Goal: Task Accomplishment & Management: Use online tool/utility

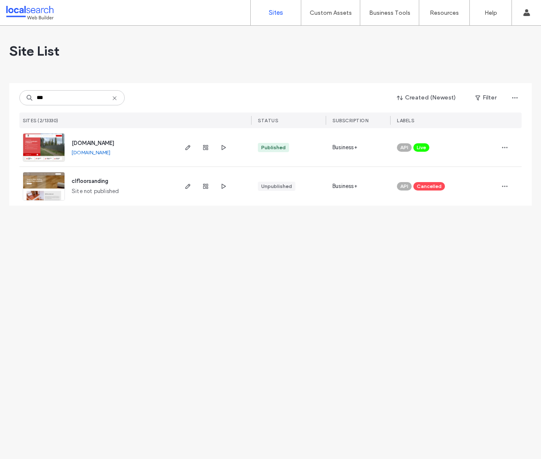
type input "***"
click at [110, 143] on span "[DOMAIN_NAME]" at bounding box center [93, 143] width 43 height 6
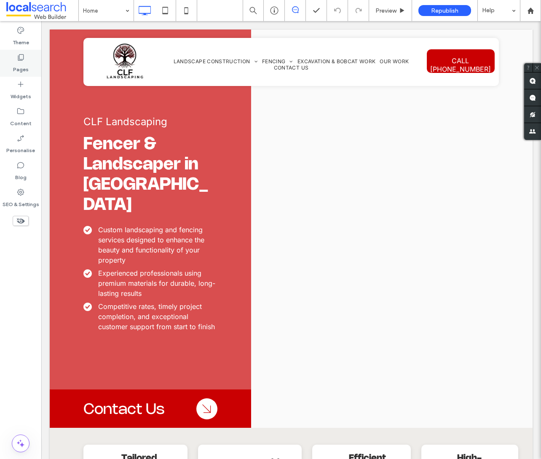
click at [19, 67] on label "Pages" at bounding box center [21, 68] width 16 height 12
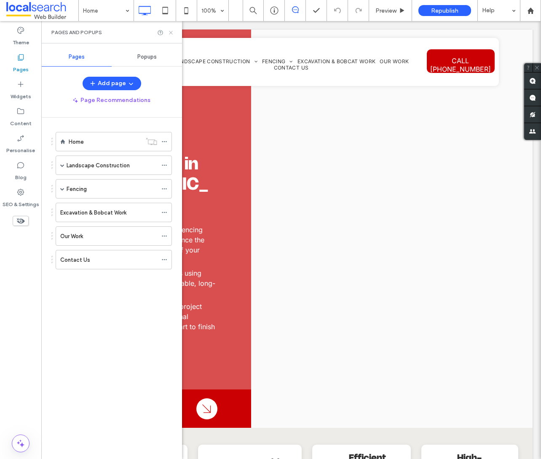
click at [172, 30] on icon at bounding box center [171, 33] width 6 height 6
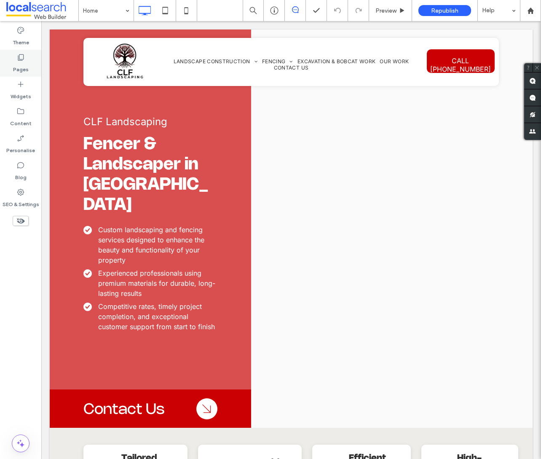
click at [19, 73] on label "Pages" at bounding box center [21, 68] width 16 height 12
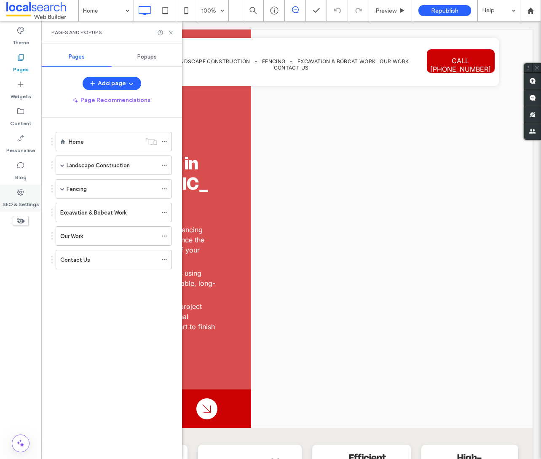
click at [18, 200] on label "SEO & Settings" at bounding box center [21, 203] width 37 height 12
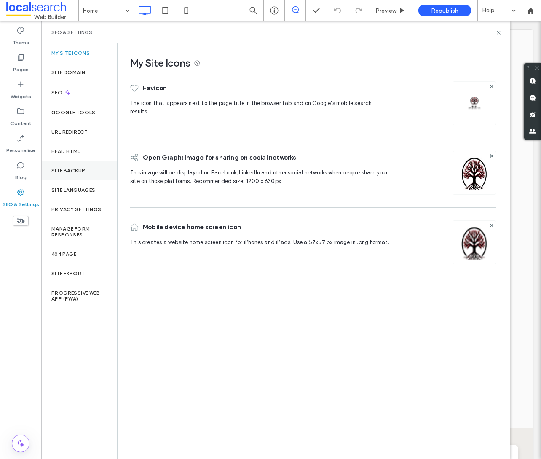
click at [79, 165] on div "Site backup" at bounding box center [79, 170] width 76 height 19
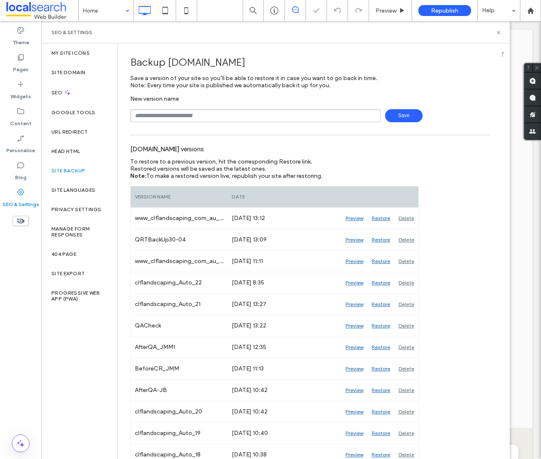
click at [193, 116] on input "text" at bounding box center [255, 115] width 251 height 13
type input "**********"
click at [401, 116] on span "Save" at bounding box center [404, 115] width 38 height 13
click at [23, 65] on label "Pages" at bounding box center [21, 68] width 16 height 12
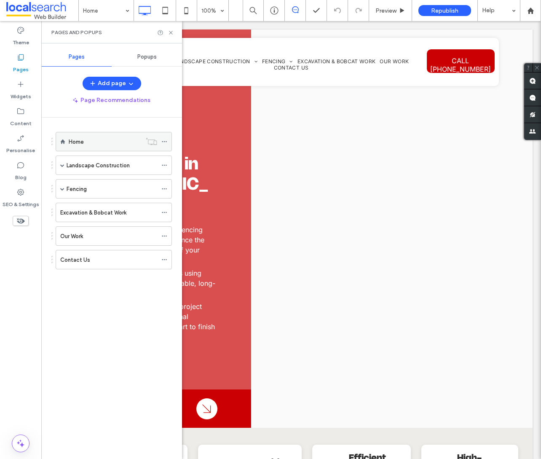
click at [166, 140] on icon at bounding box center [165, 142] width 6 height 6
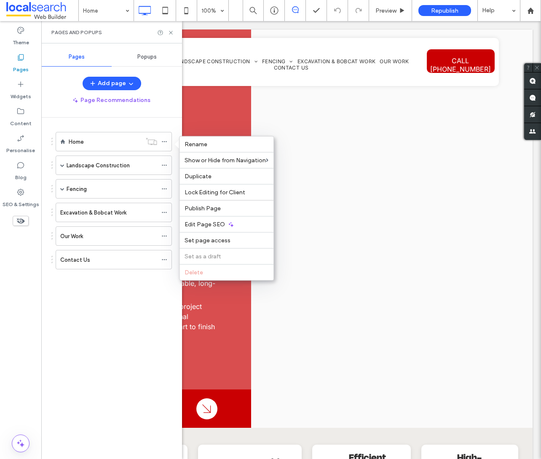
click at [118, 112] on div "Add page Page Recommendations Home Landscape Construction Retaining Walls Pavin…" at bounding box center [111, 266] width 141 height 378
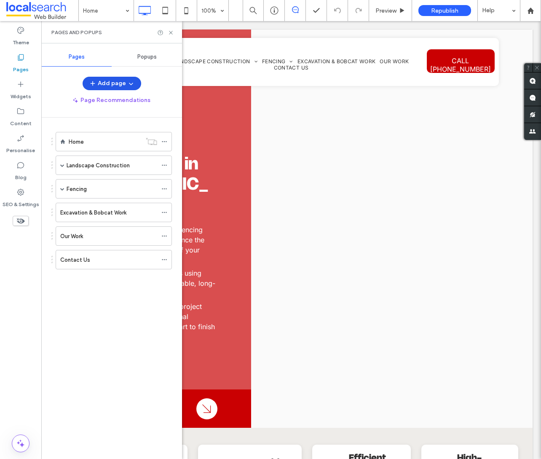
click at [104, 82] on button "Add page" at bounding box center [112, 83] width 59 height 13
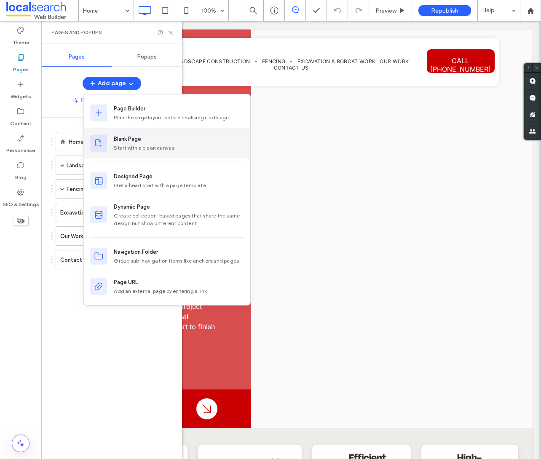
click at [144, 144] on div "Start with a clean canvas" at bounding box center [179, 148] width 130 height 8
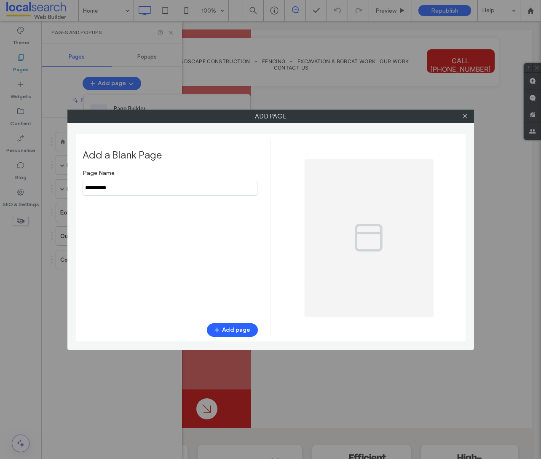
drag, startPoint x: 129, startPoint y: 188, endPoint x: 51, endPoint y: 188, distance: 78.9
click at [51, 188] on div "Add page Add a Blank Page Page Name Add page" at bounding box center [270, 229] width 541 height 459
type input "**********"
click at [229, 330] on button "Add page" at bounding box center [232, 329] width 51 height 13
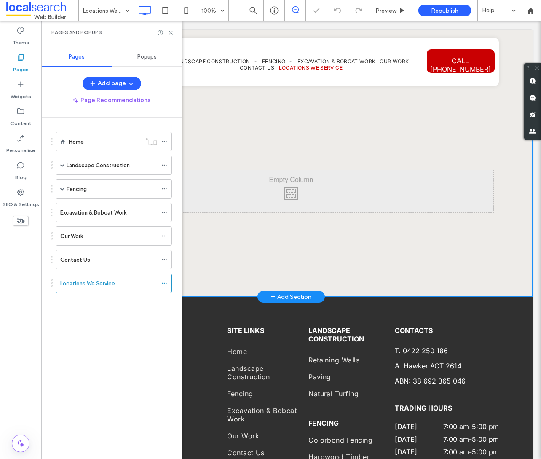
click at [296, 187] on div "Click To Paste" at bounding box center [291, 191] width 405 height 42
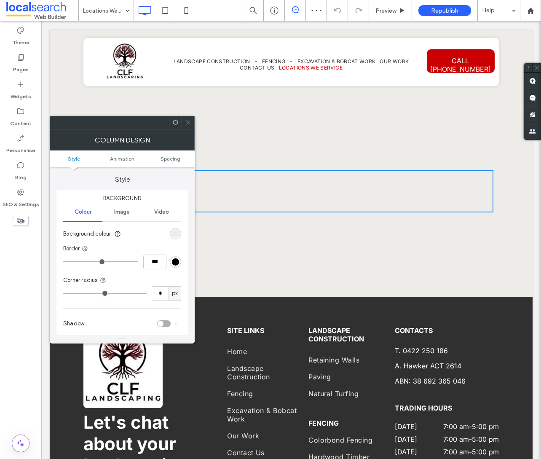
click at [186, 124] on icon at bounding box center [188, 122] width 6 height 6
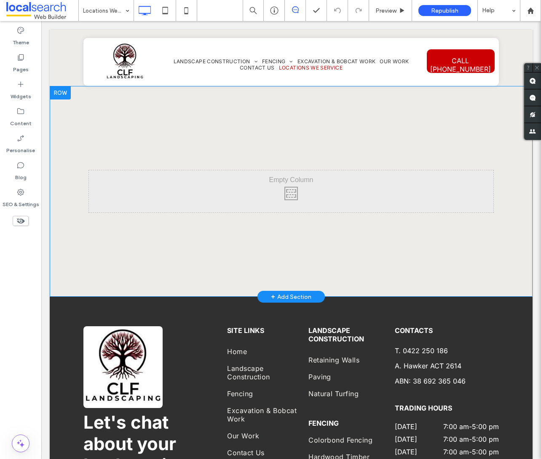
click at [284, 294] on div "+ Add Section" at bounding box center [291, 296] width 40 height 9
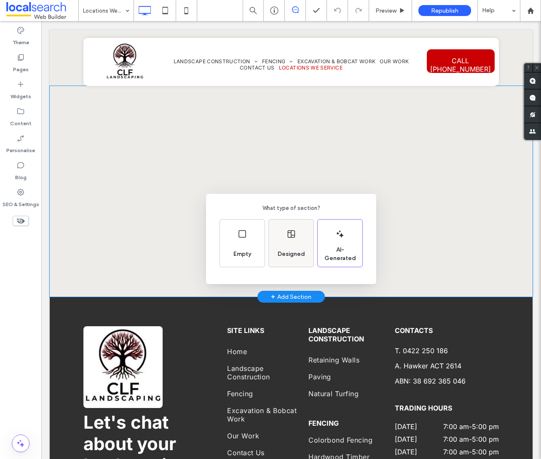
click at [293, 240] on div "Designed" at bounding box center [291, 243] width 45 height 47
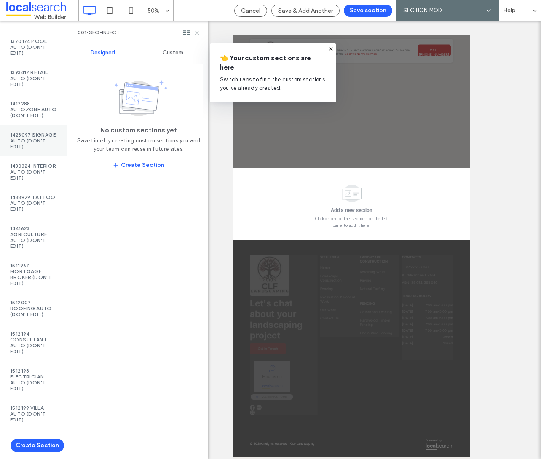
scroll to position [1469, 0]
click at [29, 229] on label "1441623 Agriculture Auto (DON'T EDIT)" at bounding box center [33, 238] width 47 height 24
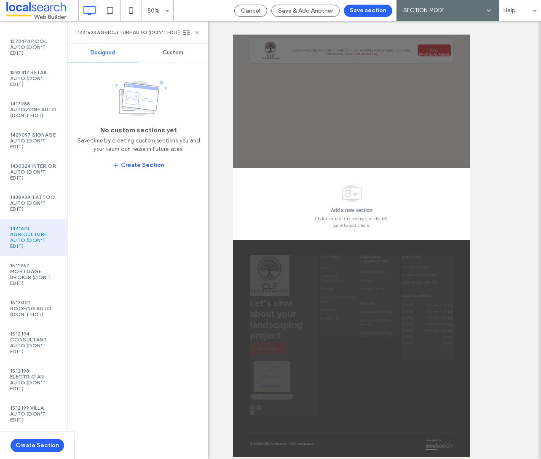
click at [173, 53] on span "Custom" at bounding box center [173, 52] width 21 height 7
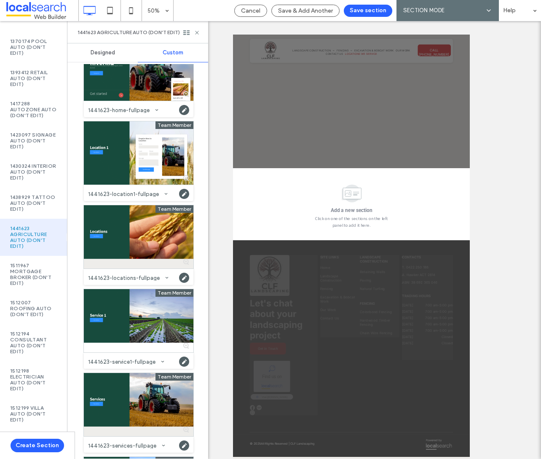
scroll to position [540, 0]
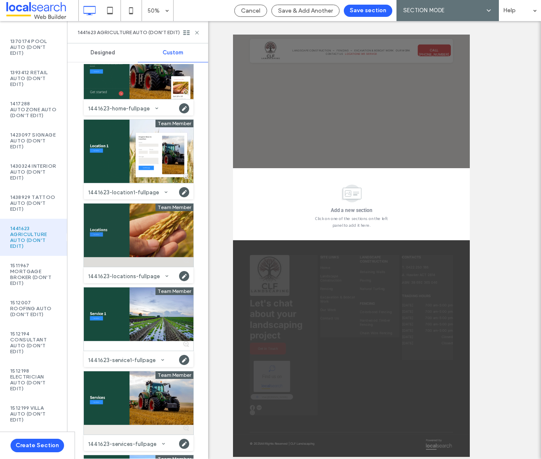
click at [130, 238] on div at bounding box center [139, 235] width 110 height 63
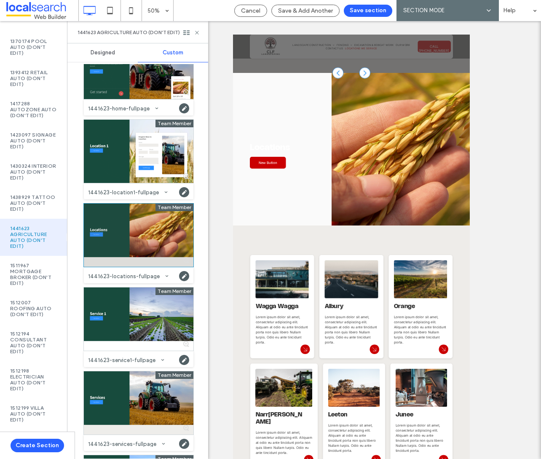
scroll to position [200, 0]
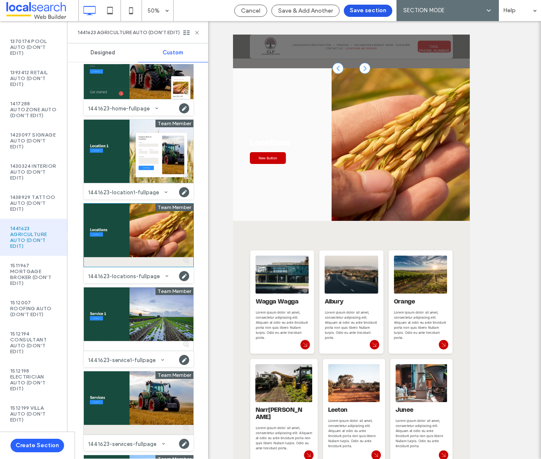
click at [370, 9] on button "Save section" at bounding box center [368, 11] width 48 height 12
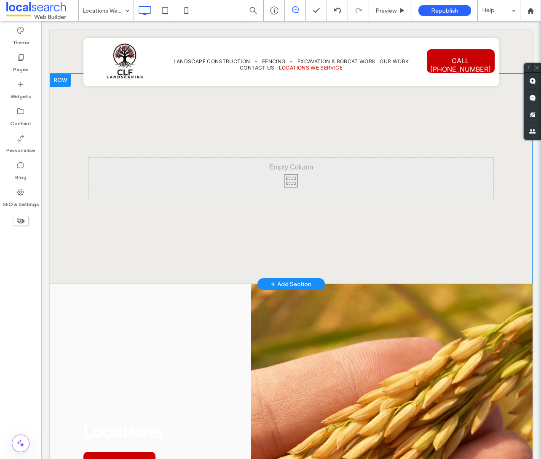
scroll to position [0, 0]
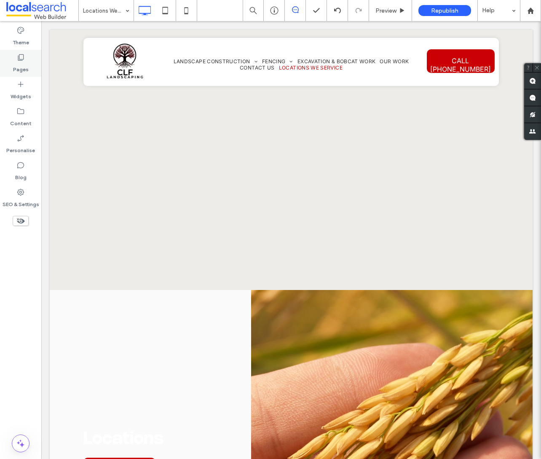
click at [21, 65] on label "Pages" at bounding box center [21, 68] width 16 height 12
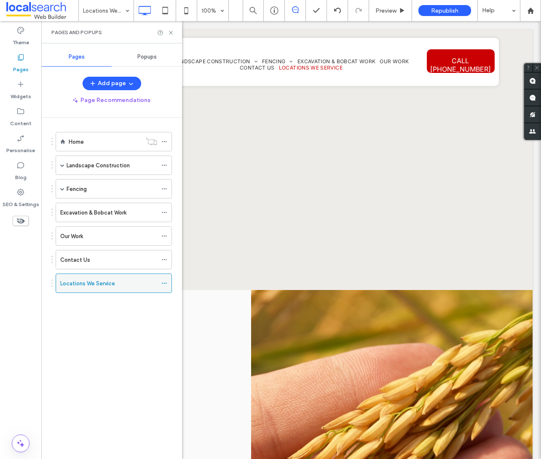
click at [167, 284] on icon at bounding box center [165, 283] width 6 height 6
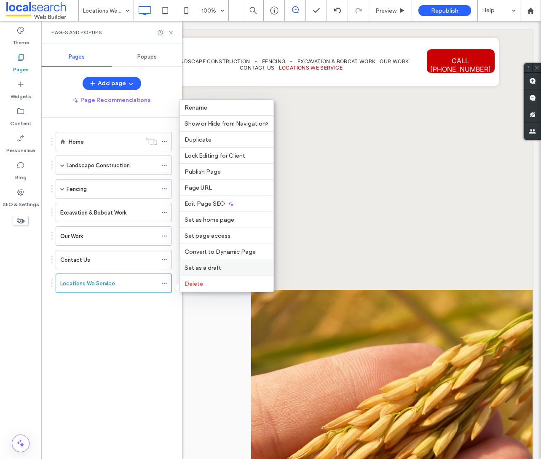
click at [215, 267] on span "Set as a draft" at bounding box center [203, 267] width 36 height 7
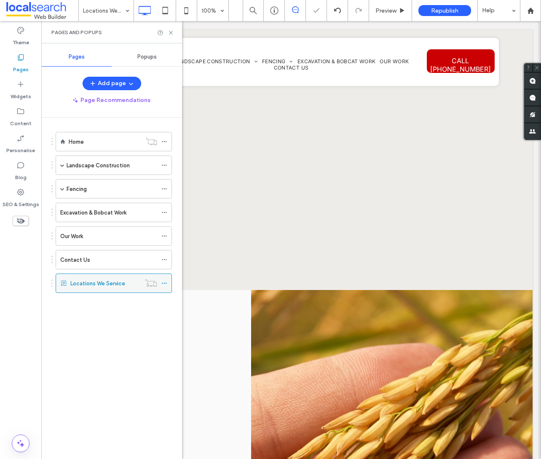
click at [164, 284] on use at bounding box center [164, 283] width 5 height 1
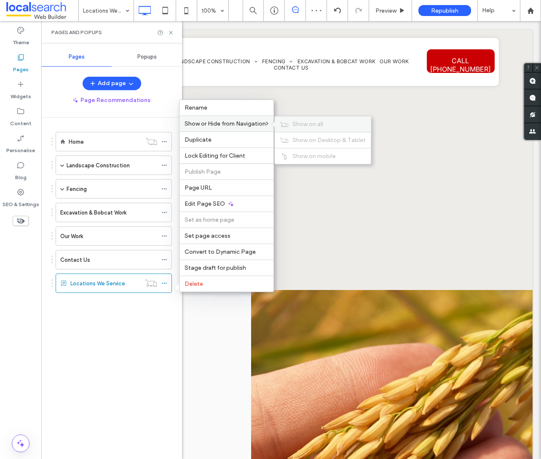
click at [309, 121] on span "Show on all" at bounding box center [308, 124] width 31 height 7
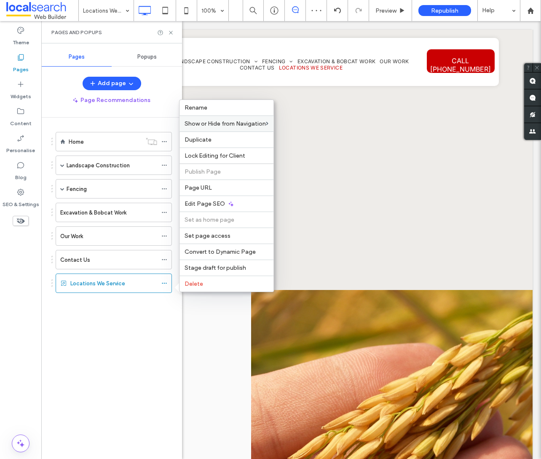
click at [144, 309] on div "Home Landscape Construction Retaining Walls Paving Natural Turfing Fencing Colo…" at bounding box center [111, 221] width 121 height 186
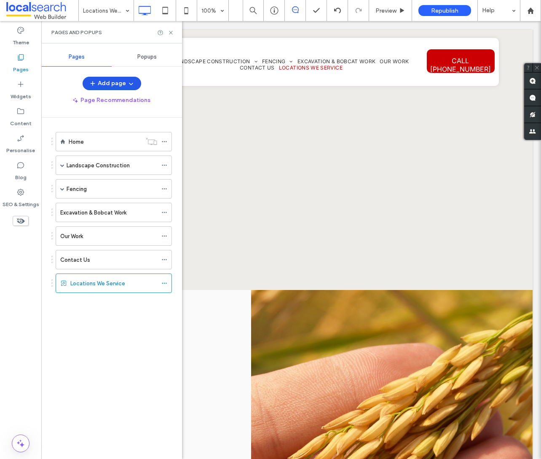
click at [106, 84] on button "Add page" at bounding box center [112, 83] width 59 height 13
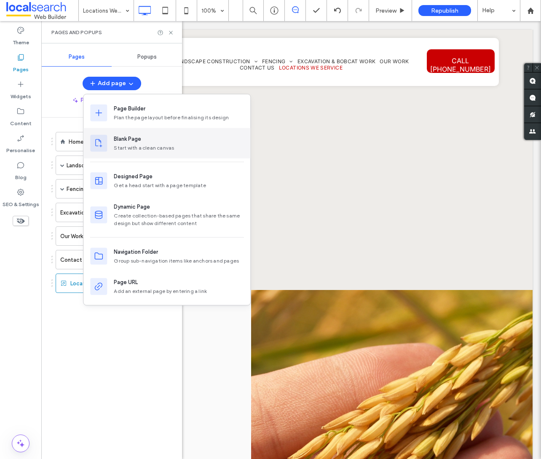
click at [170, 141] on div "Blank Page" at bounding box center [179, 139] width 130 height 8
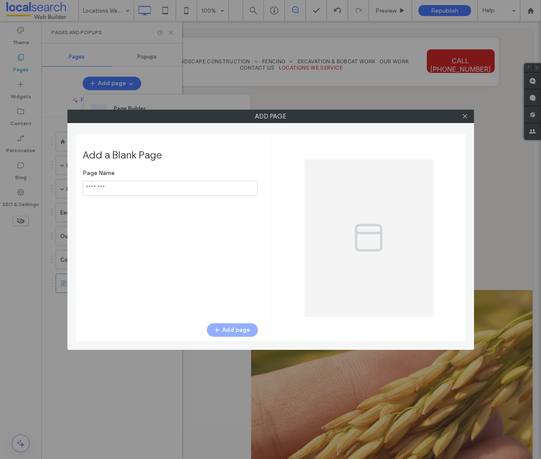
type input "**********"
drag, startPoint x: 124, startPoint y: 189, endPoint x: 51, endPoint y: 189, distance: 73.0
click at [51, 189] on div "Add page Add a Blank Page Page Name Add page" at bounding box center [270, 229] width 541 height 459
click at [139, 188] on input "notEmpty" at bounding box center [170, 188] width 175 height 15
paste input "*********"
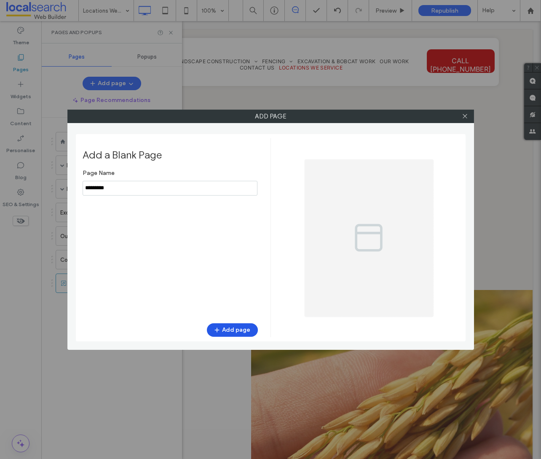
type input "*********"
click at [237, 331] on button "Add page" at bounding box center [232, 329] width 51 height 13
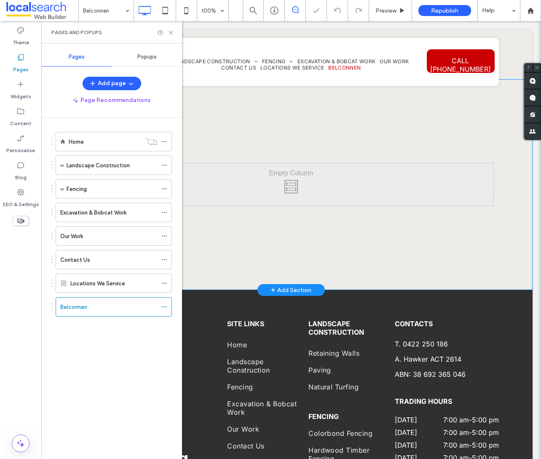
click at [296, 199] on div "Click To Paste" at bounding box center [291, 185] width 405 height 42
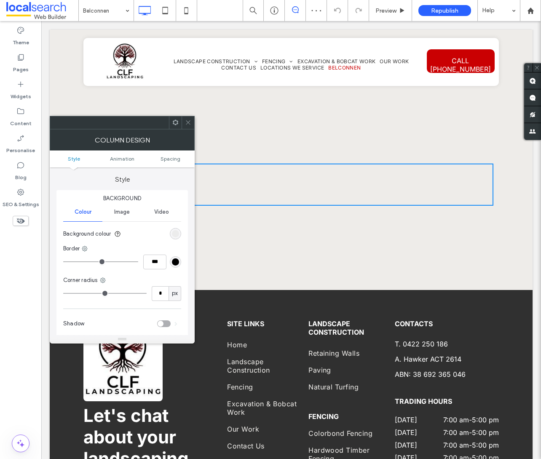
click at [189, 122] on use at bounding box center [188, 123] width 4 height 4
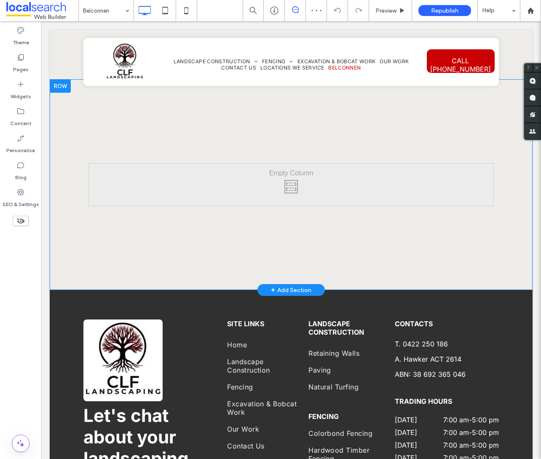
click at [286, 285] on div "+ Add Section" at bounding box center [291, 289] width 40 height 9
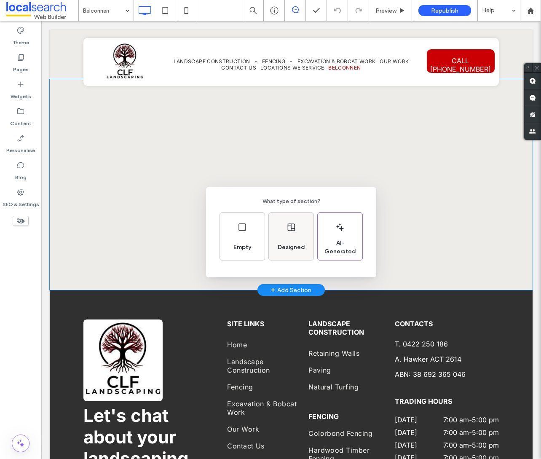
click at [288, 249] on span "Designed" at bounding box center [292, 247] width 34 height 8
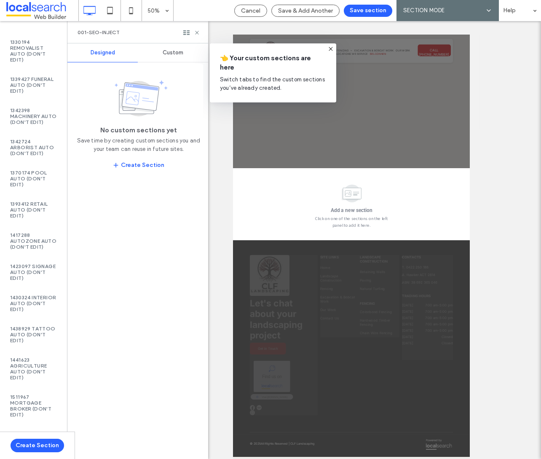
scroll to position [1469, 0]
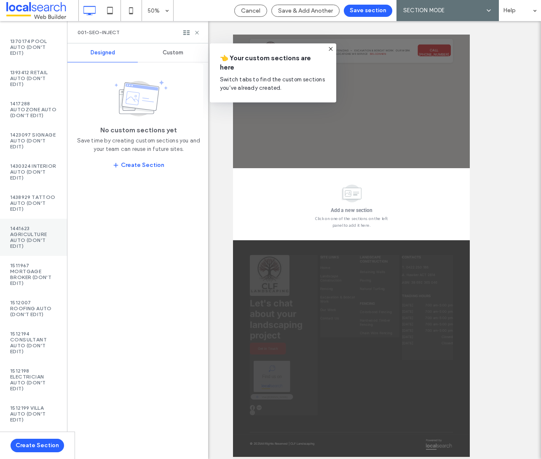
click at [24, 229] on label "1441623 Agriculture Auto (DON'T EDIT)" at bounding box center [33, 238] width 47 height 24
click at [165, 48] on div "Custom" at bounding box center [173, 52] width 70 height 19
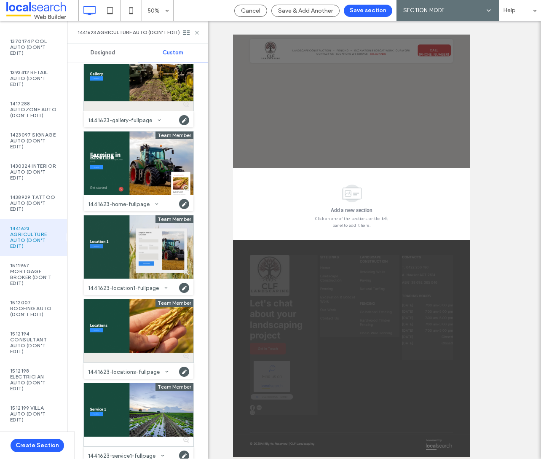
scroll to position [446, 0]
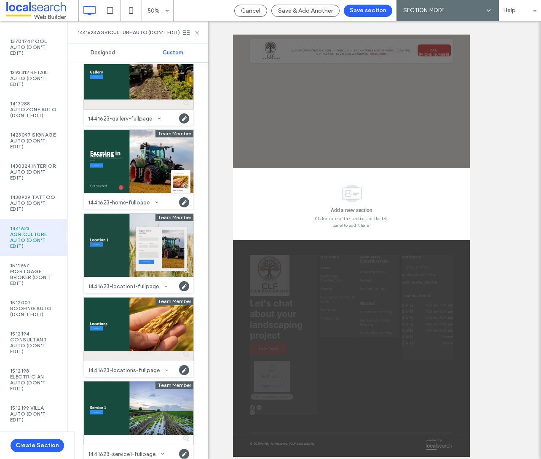
click at [108, 240] on div at bounding box center [139, 245] width 110 height 63
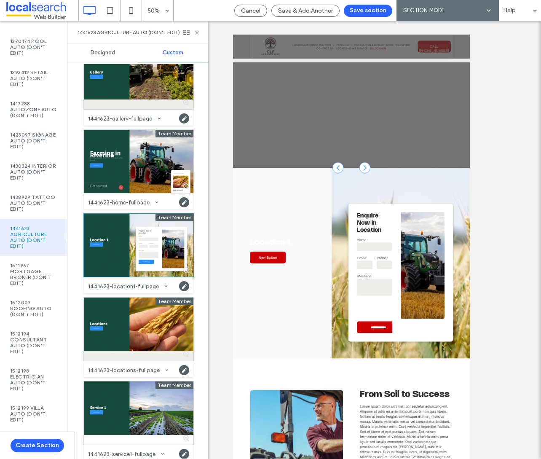
scroll to position [200, 0]
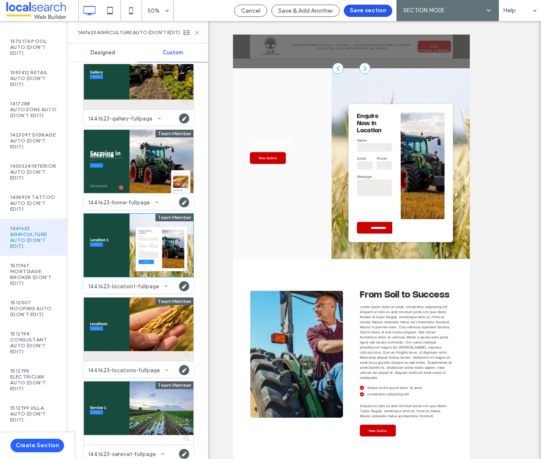
click at [374, 8] on button "Save section" at bounding box center [368, 11] width 48 height 12
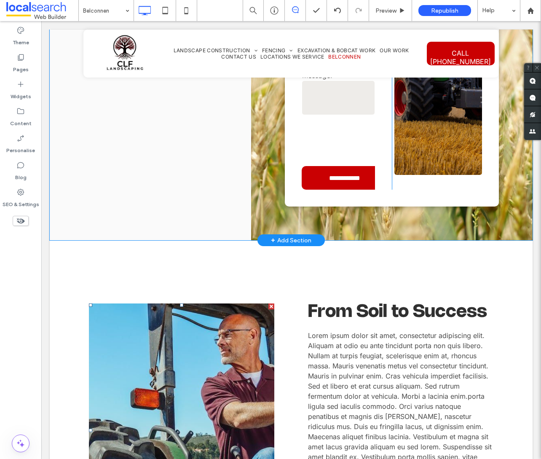
scroll to position [0, 0]
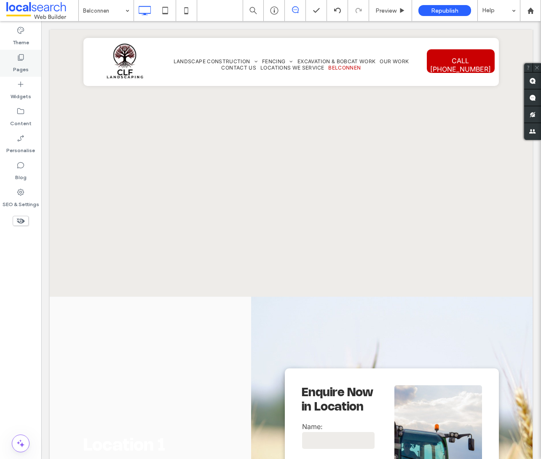
click at [20, 57] on icon at bounding box center [20, 57] width 8 height 8
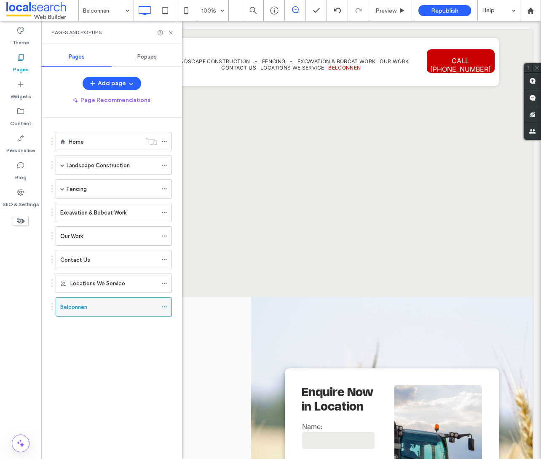
click at [164, 310] on icon at bounding box center [165, 307] width 6 height 6
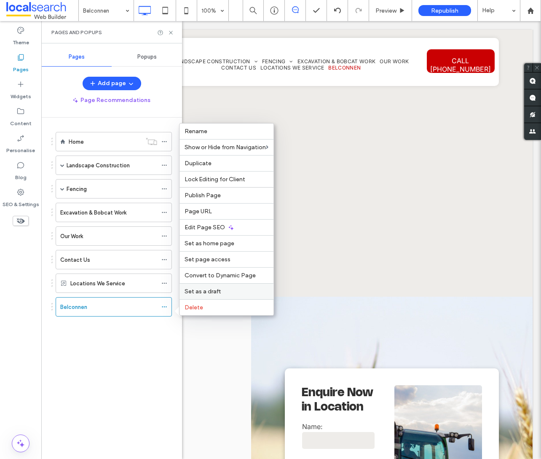
click at [219, 291] on span "Set as a draft" at bounding box center [203, 291] width 36 height 7
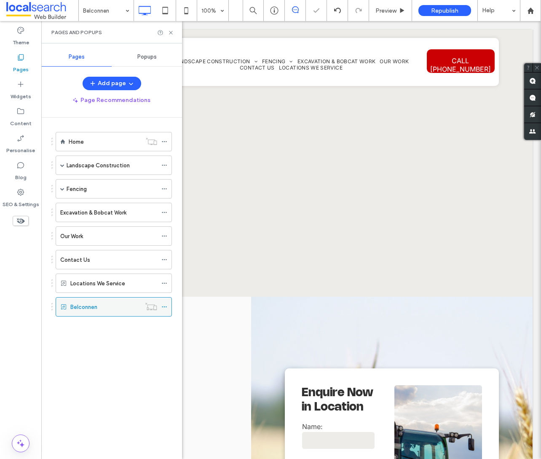
click at [167, 309] on icon at bounding box center [165, 307] width 6 height 6
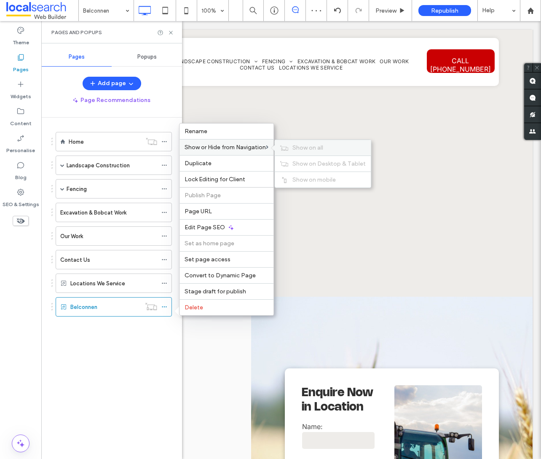
click at [295, 144] on span "Show on all" at bounding box center [308, 147] width 31 height 7
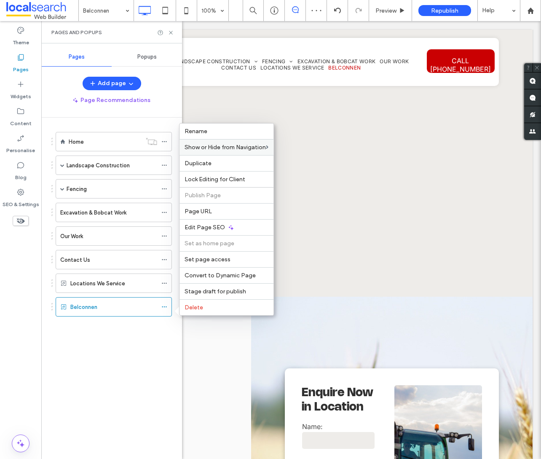
click at [126, 333] on div "Home Landscape Construction Retaining Walls Paving Natural Turfing Fencing Colo…" at bounding box center [111, 232] width 121 height 209
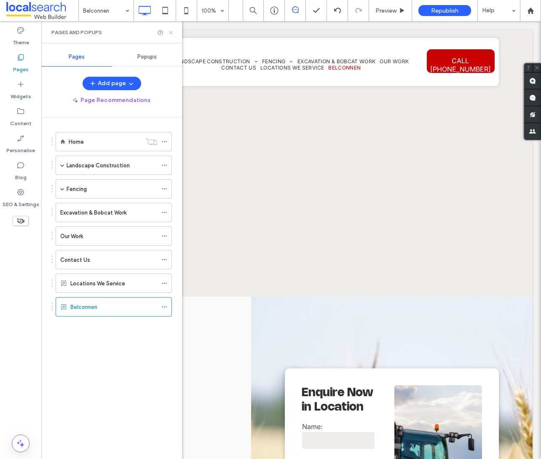
click at [172, 32] on icon at bounding box center [171, 33] width 6 height 6
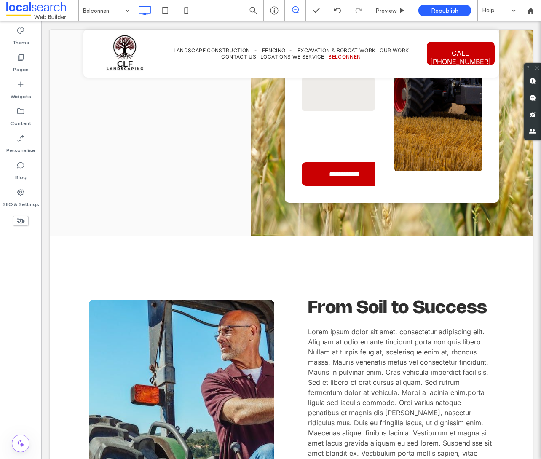
scroll to position [432, 0]
